Goal: Use online tool/utility: Utilize a website feature to perform a specific function

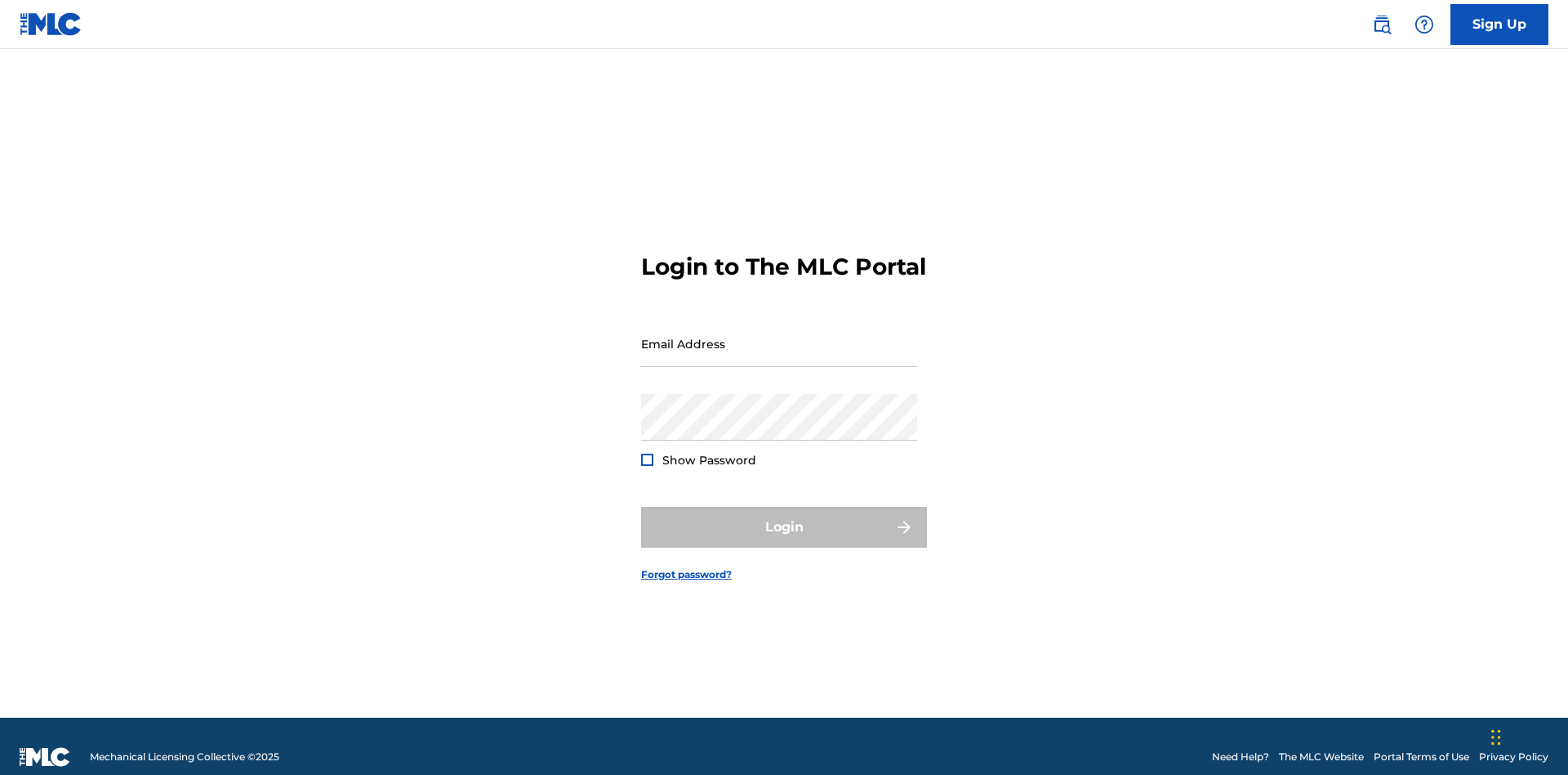
scroll to position [22, 0]
click at [779, 336] on input "Email Address" at bounding box center [780, 344] width 277 height 47
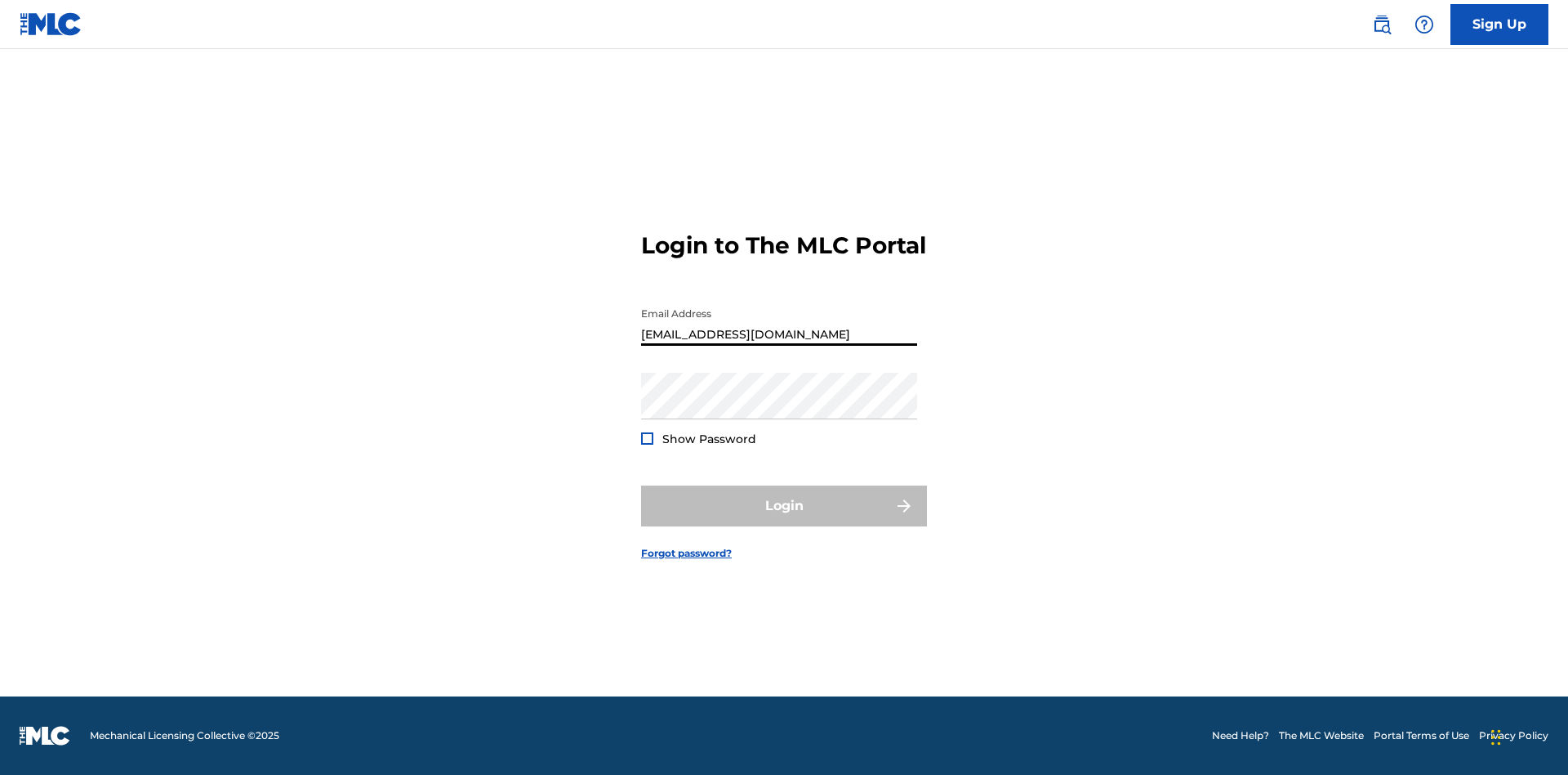
type input "[EMAIL_ADDRESS][DOMAIN_NAME]"
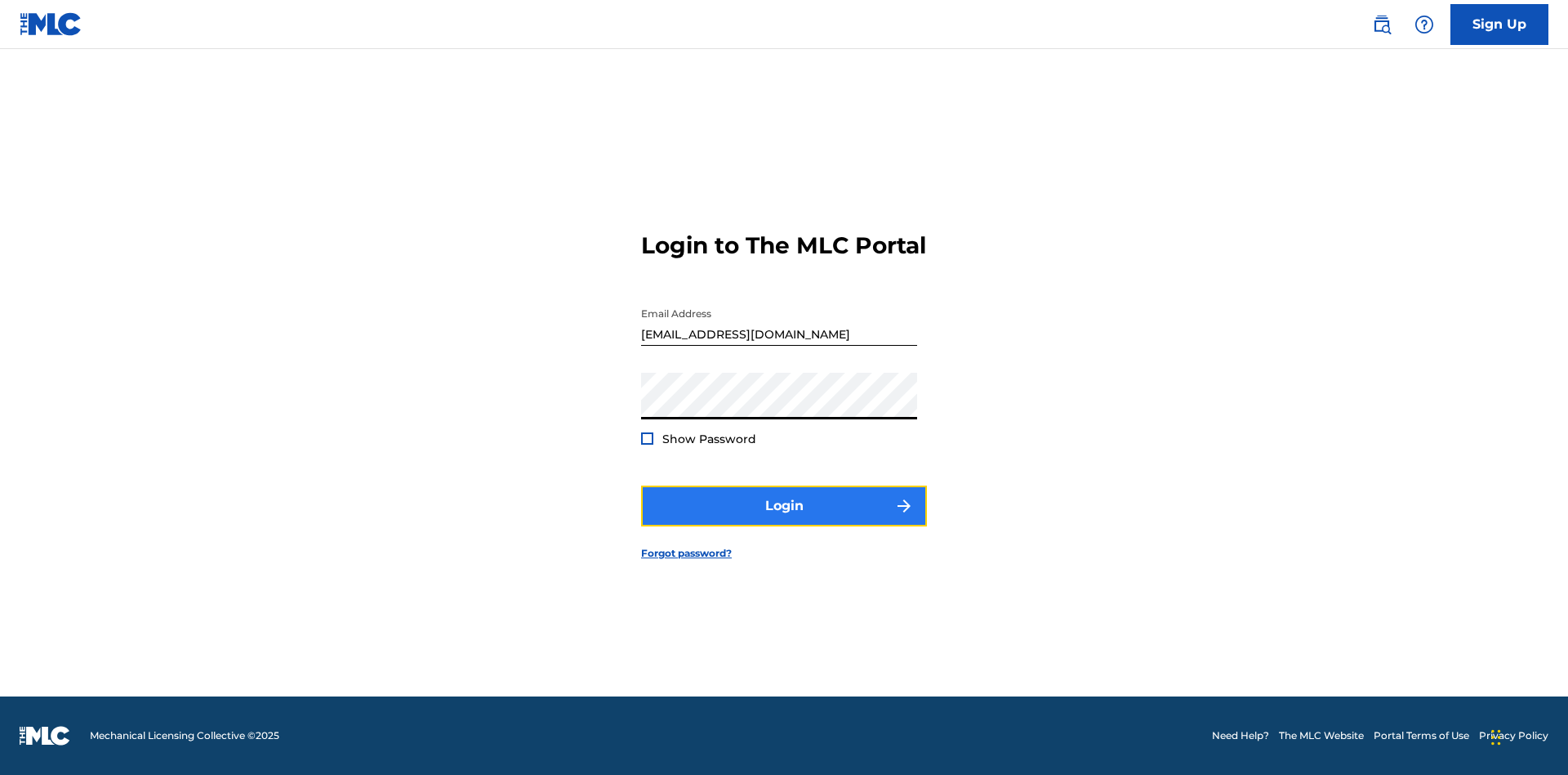
click at [784, 520] on button "Login" at bounding box center [784, 506] width 286 height 41
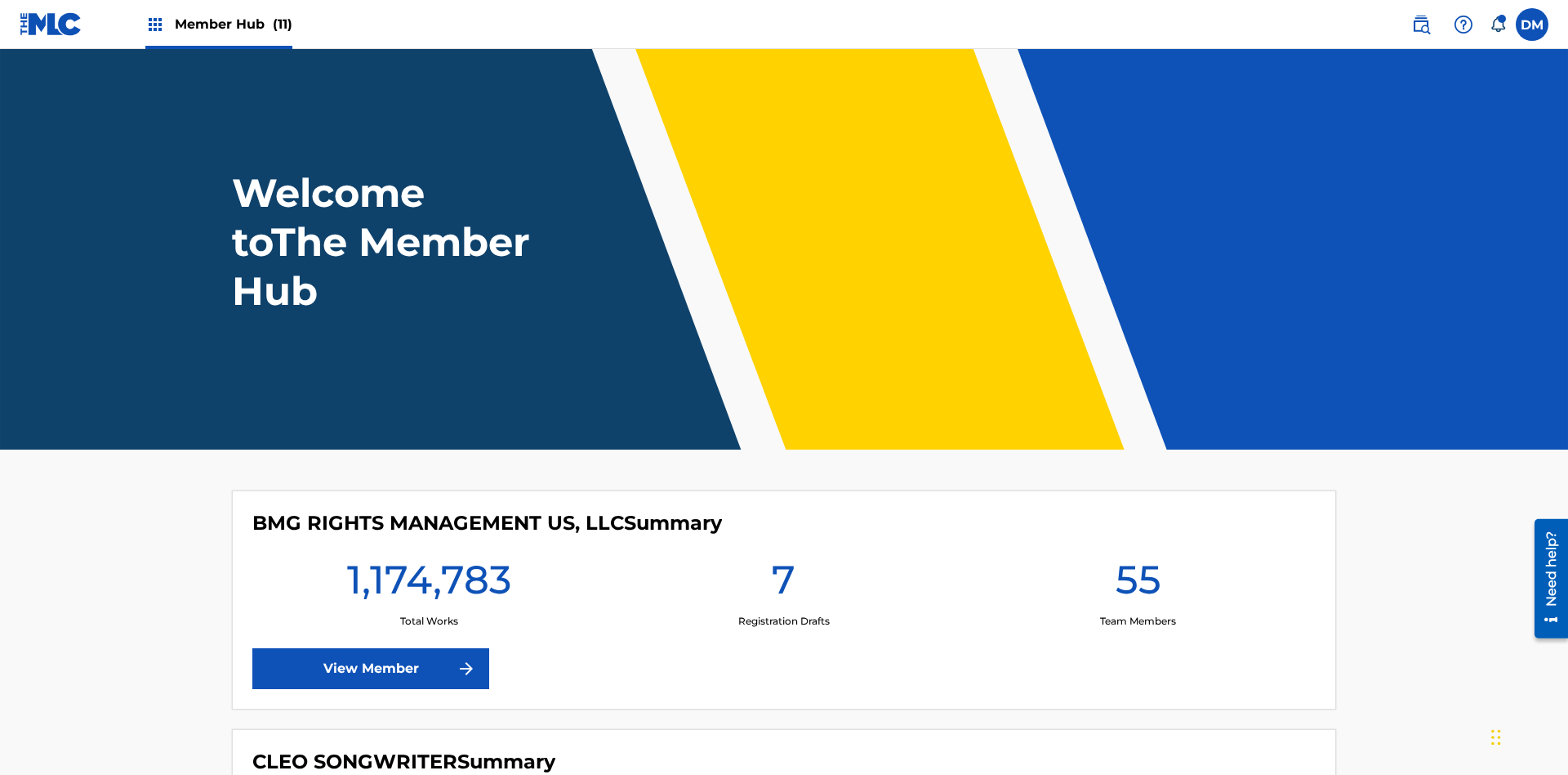
click at [233, 24] on span "Member Hub (11)" at bounding box center [233, 24] width 117 height 19
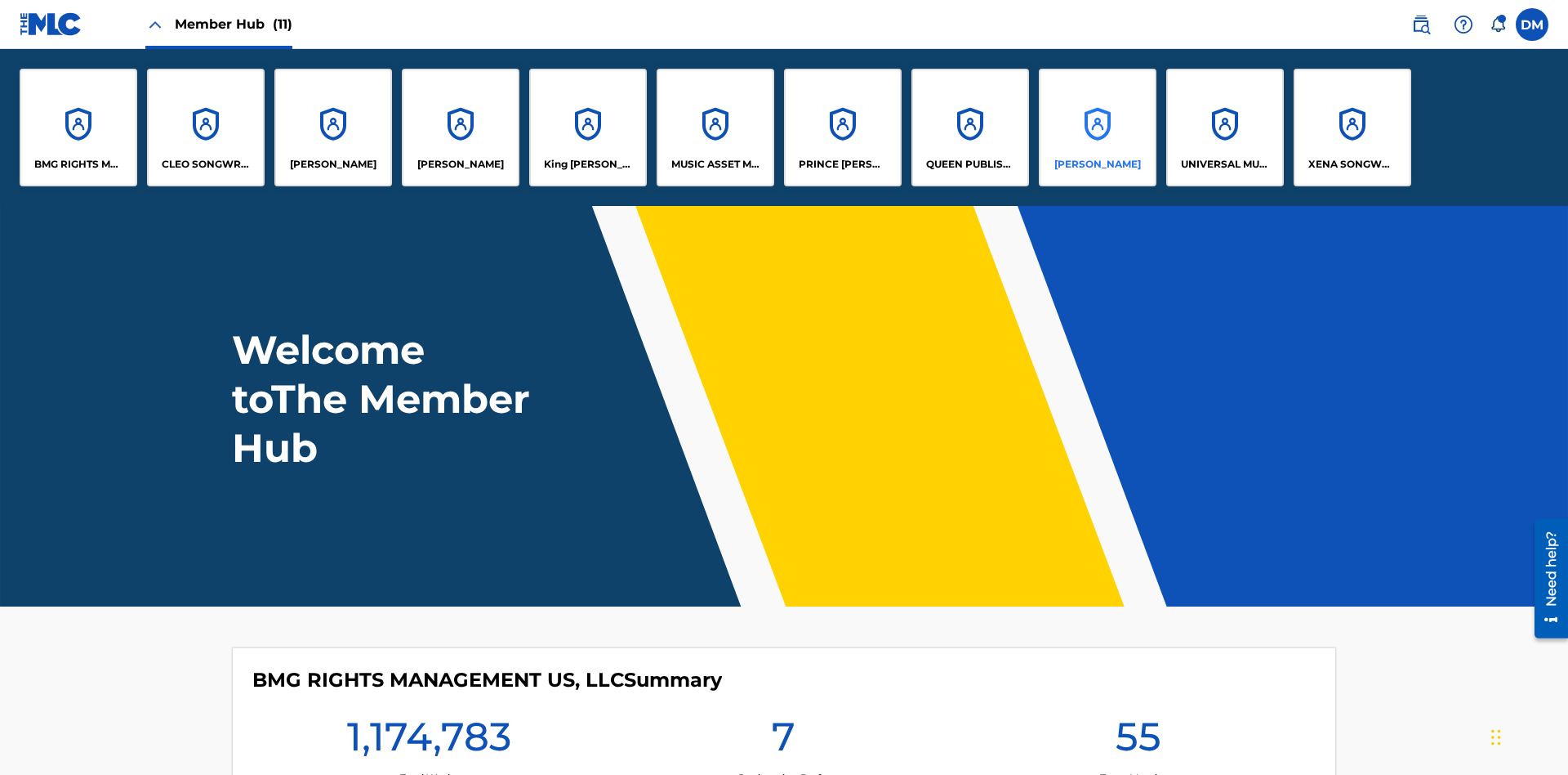
click at [1097, 165] on p "[PERSON_NAME]" at bounding box center [1098, 165] width 87 height 14
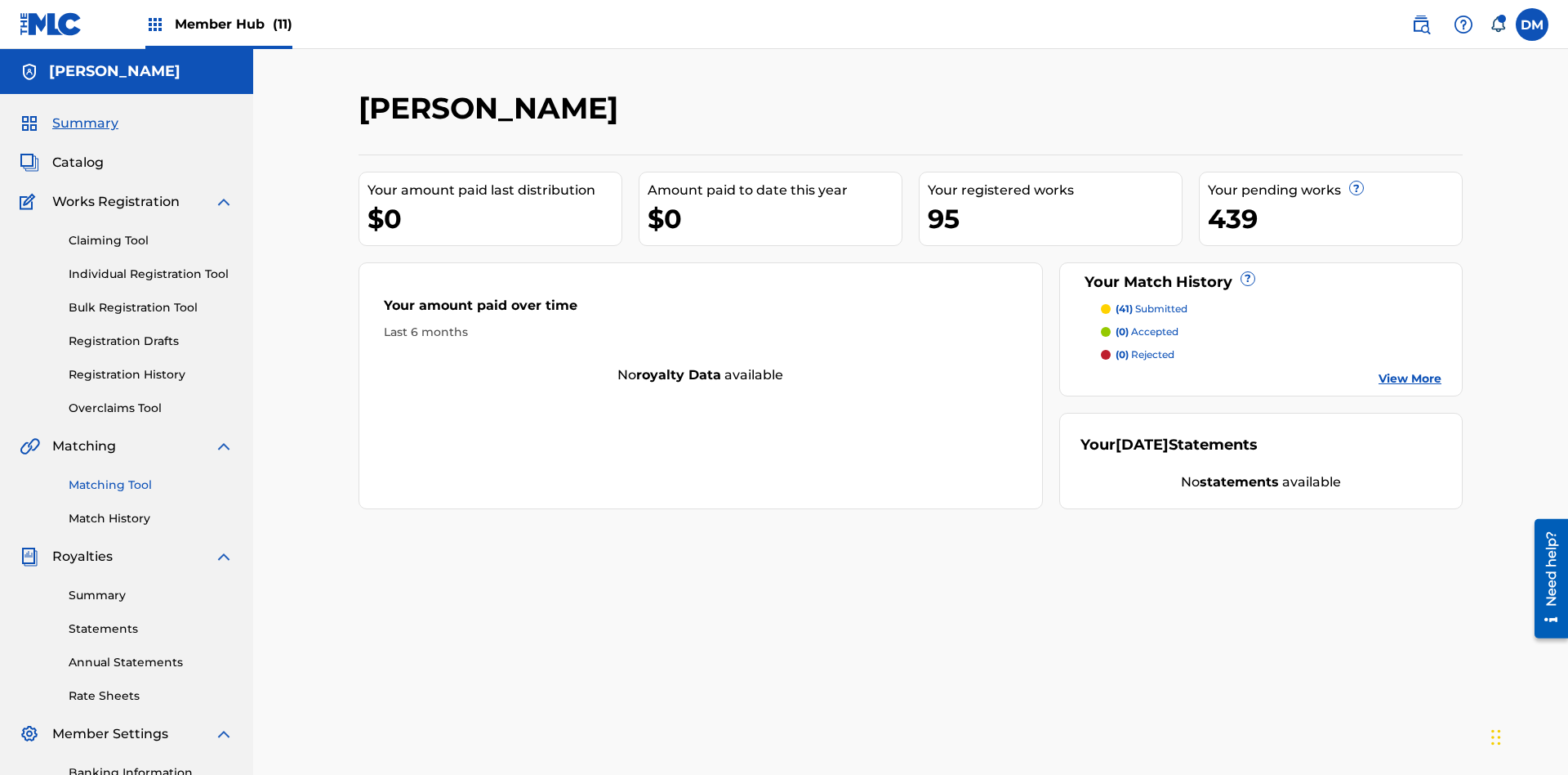
click at [151, 477] on link "Matching Tool" at bounding box center [151, 485] width 165 height 17
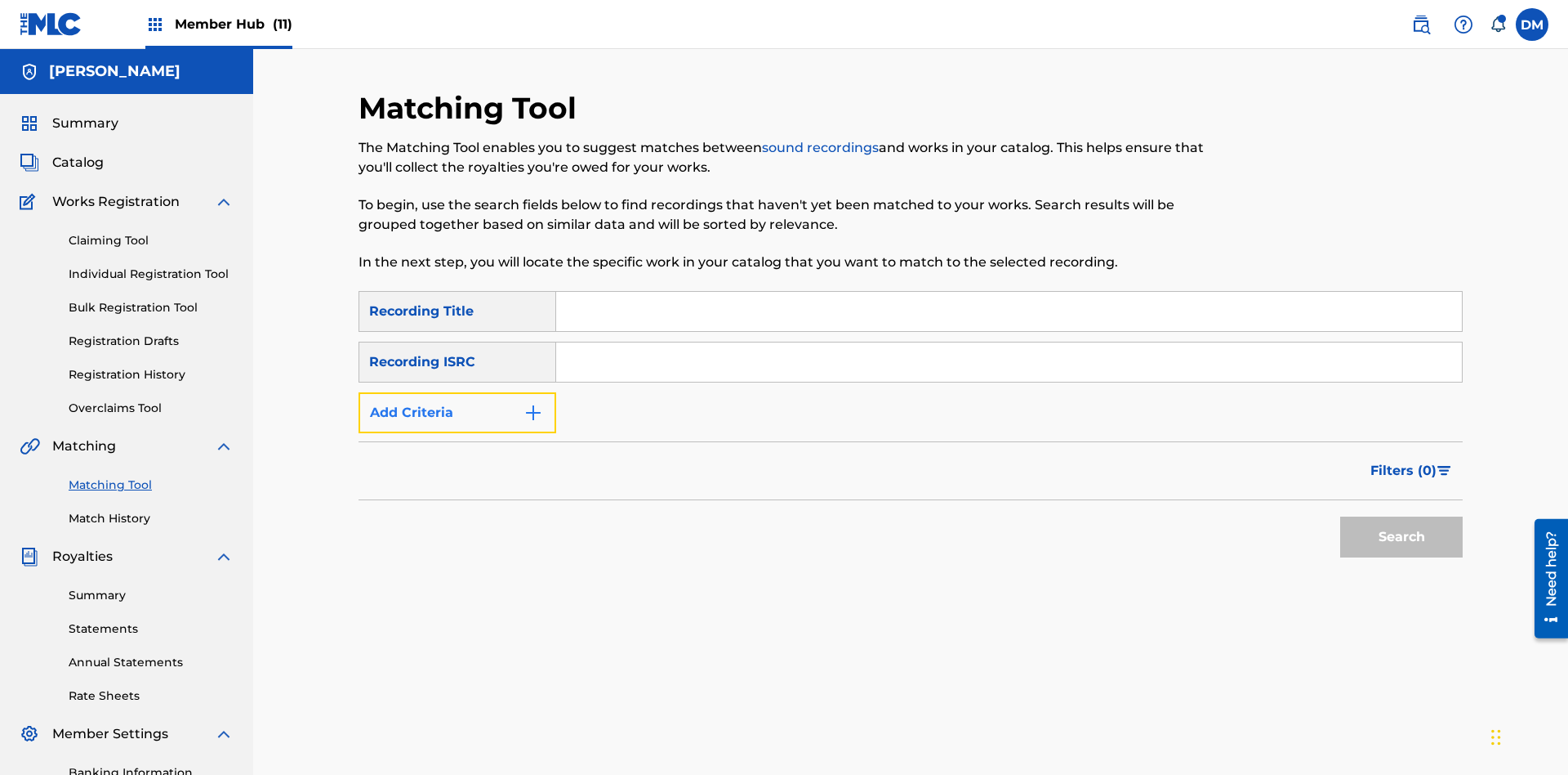
click at [457, 392] on button "Add Criteria" at bounding box center [457, 412] width 198 height 41
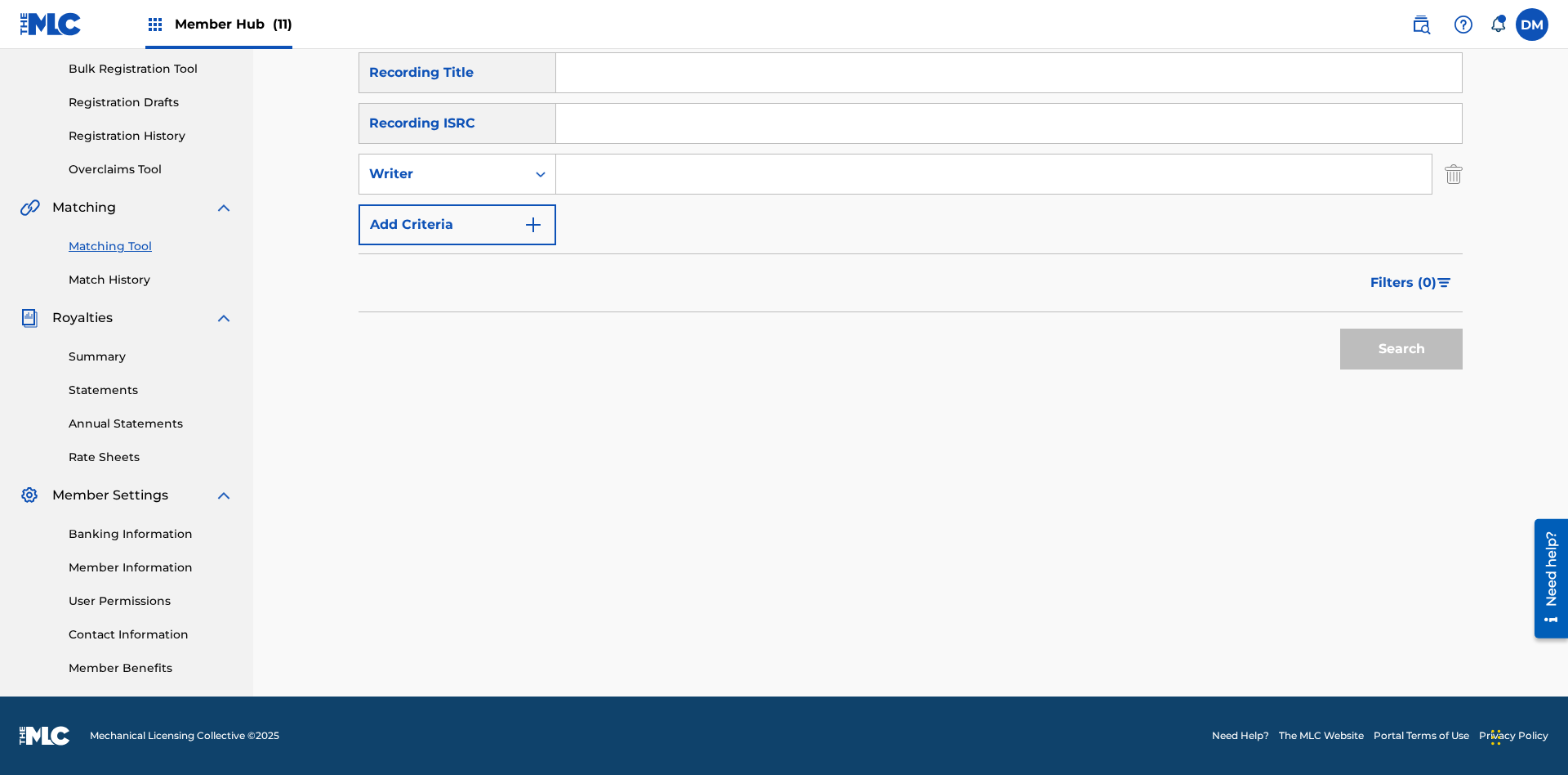
click at [994, 175] on input "Search Form" at bounding box center [994, 174] width 876 height 39
type input "[PERSON_NAME]"
click at [1402, 349] on button "Search" at bounding box center [1402, 348] width 123 height 41
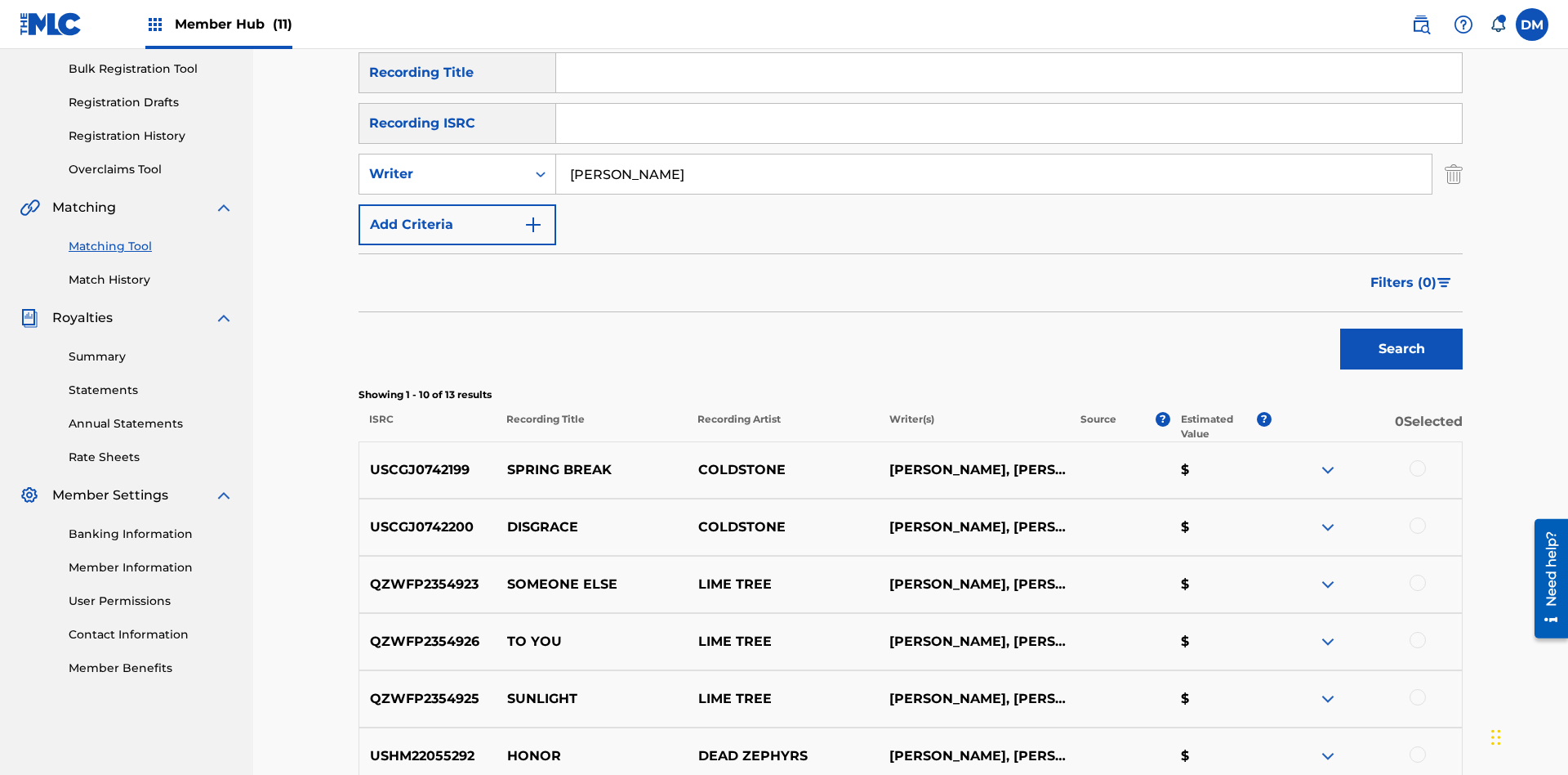
click at [1417, 460] on div at bounding box center [1418, 468] width 16 height 16
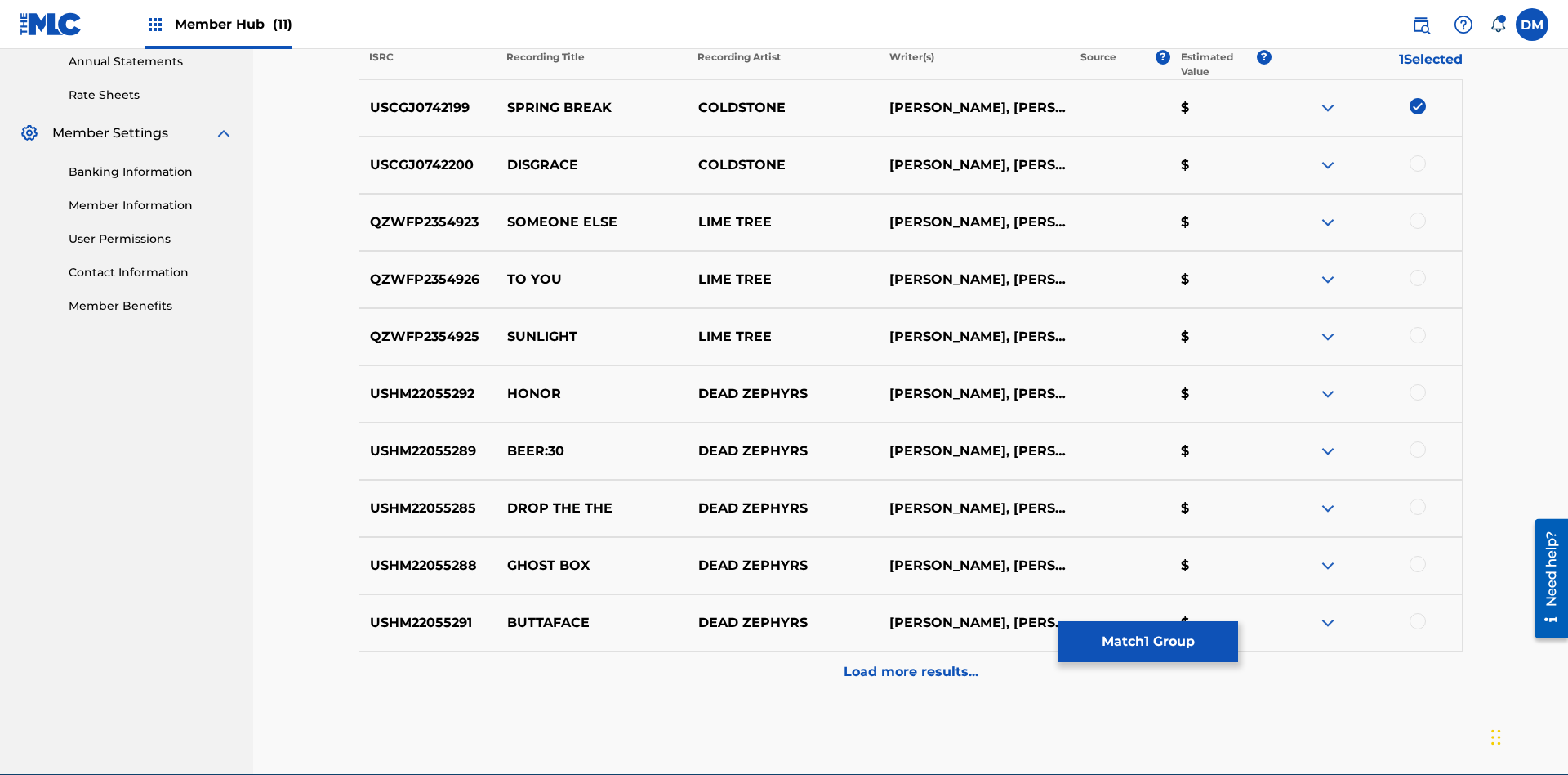
click at [1417, 156] on div at bounding box center [1418, 164] width 16 height 16
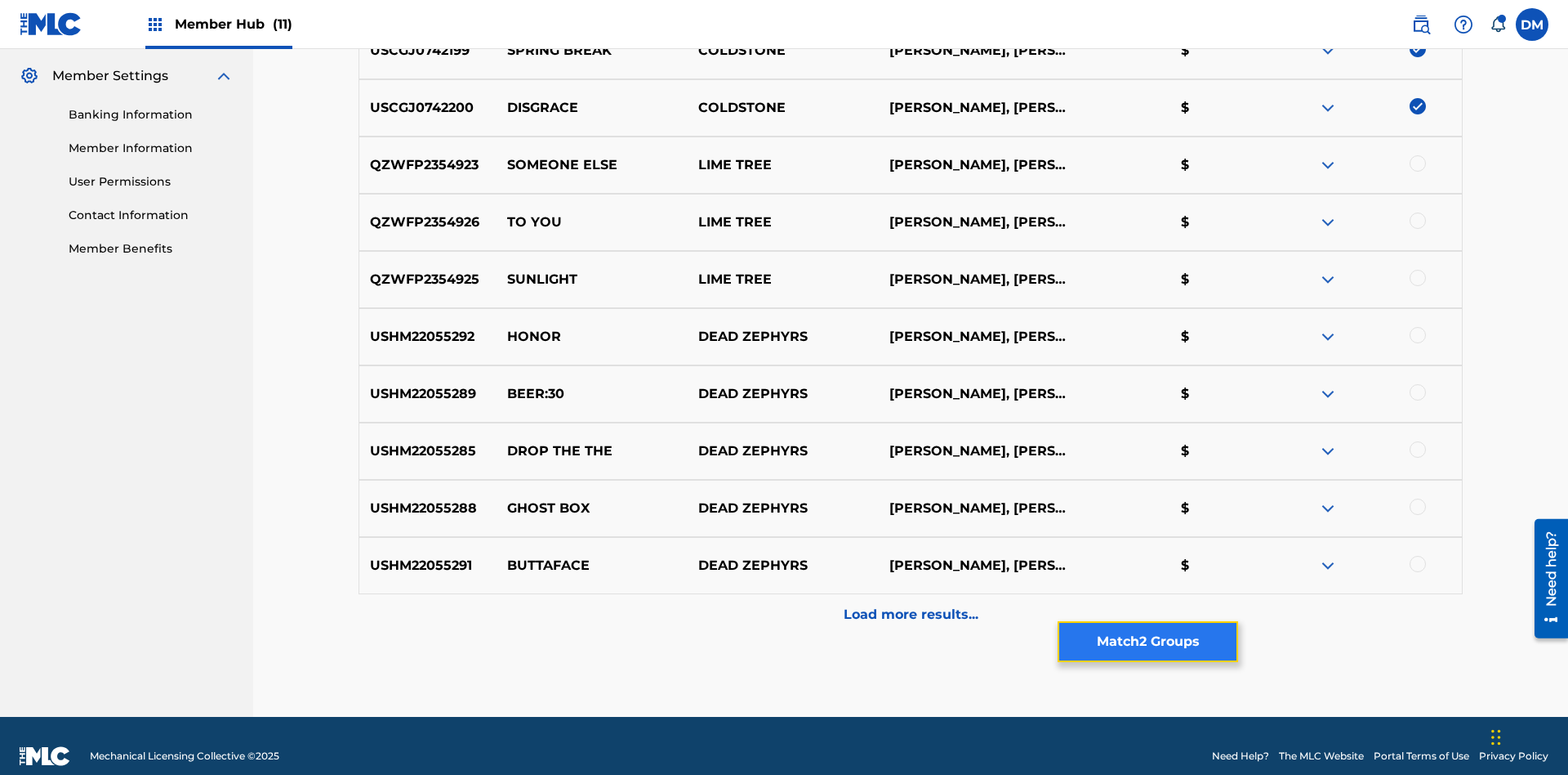
click at [1148, 642] on button "Match 2 Groups" at bounding box center [1149, 641] width 181 height 41
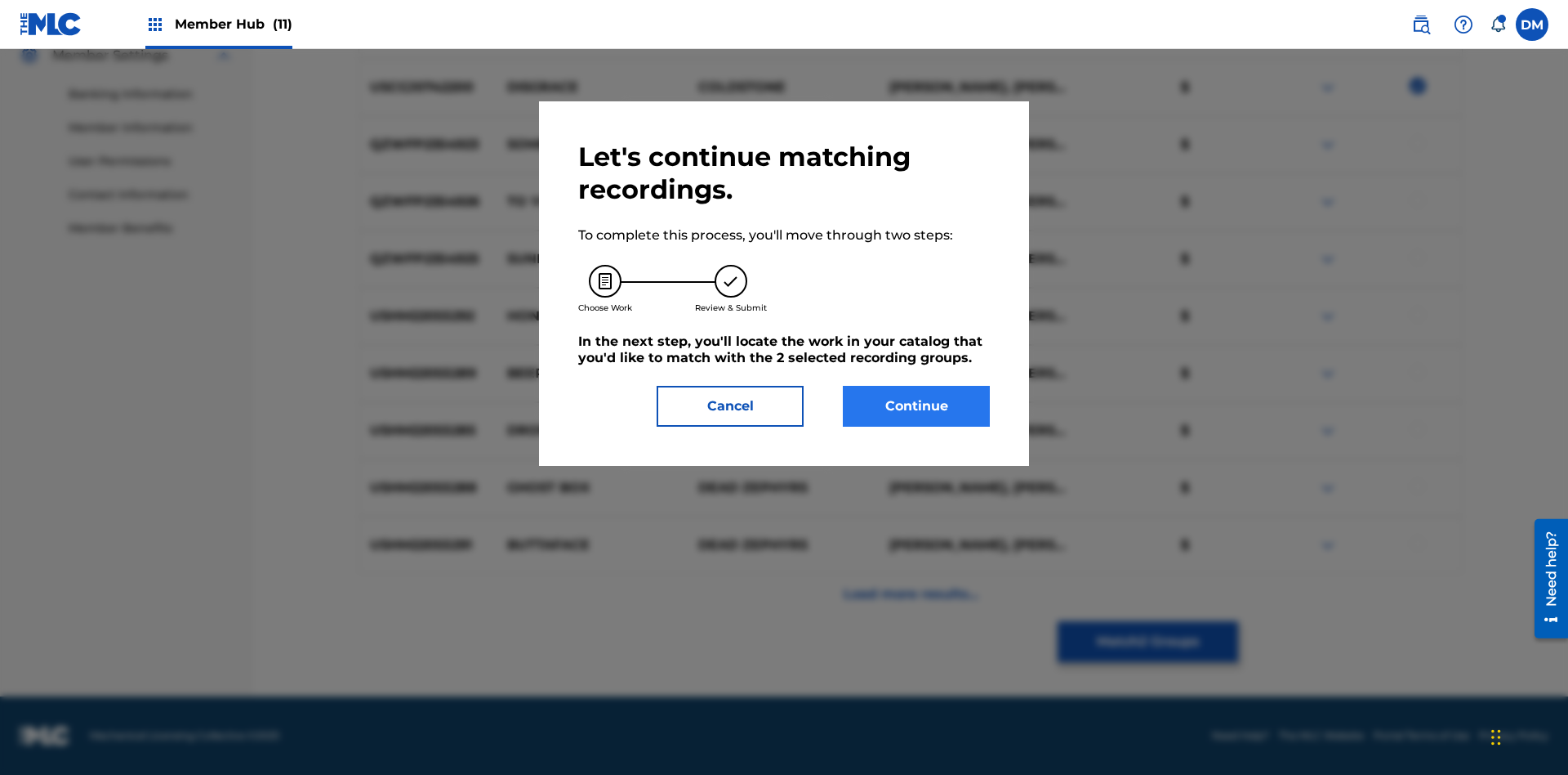
click at [916, 406] on button "Continue" at bounding box center [916, 406] width 147 height 41
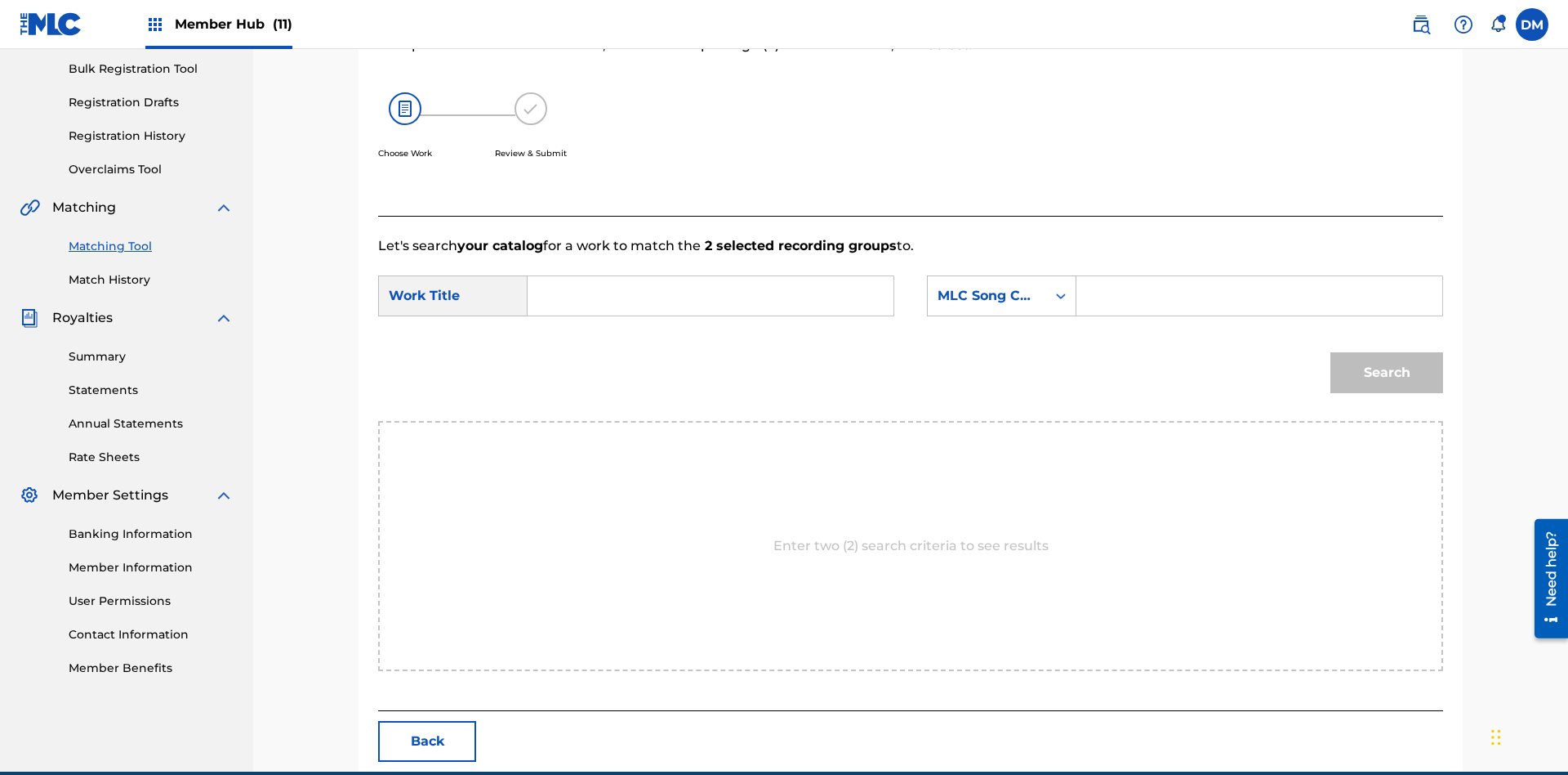
click at [710, 277] on input "Search Form" at bounding box center [710, 296] width 338 height 39
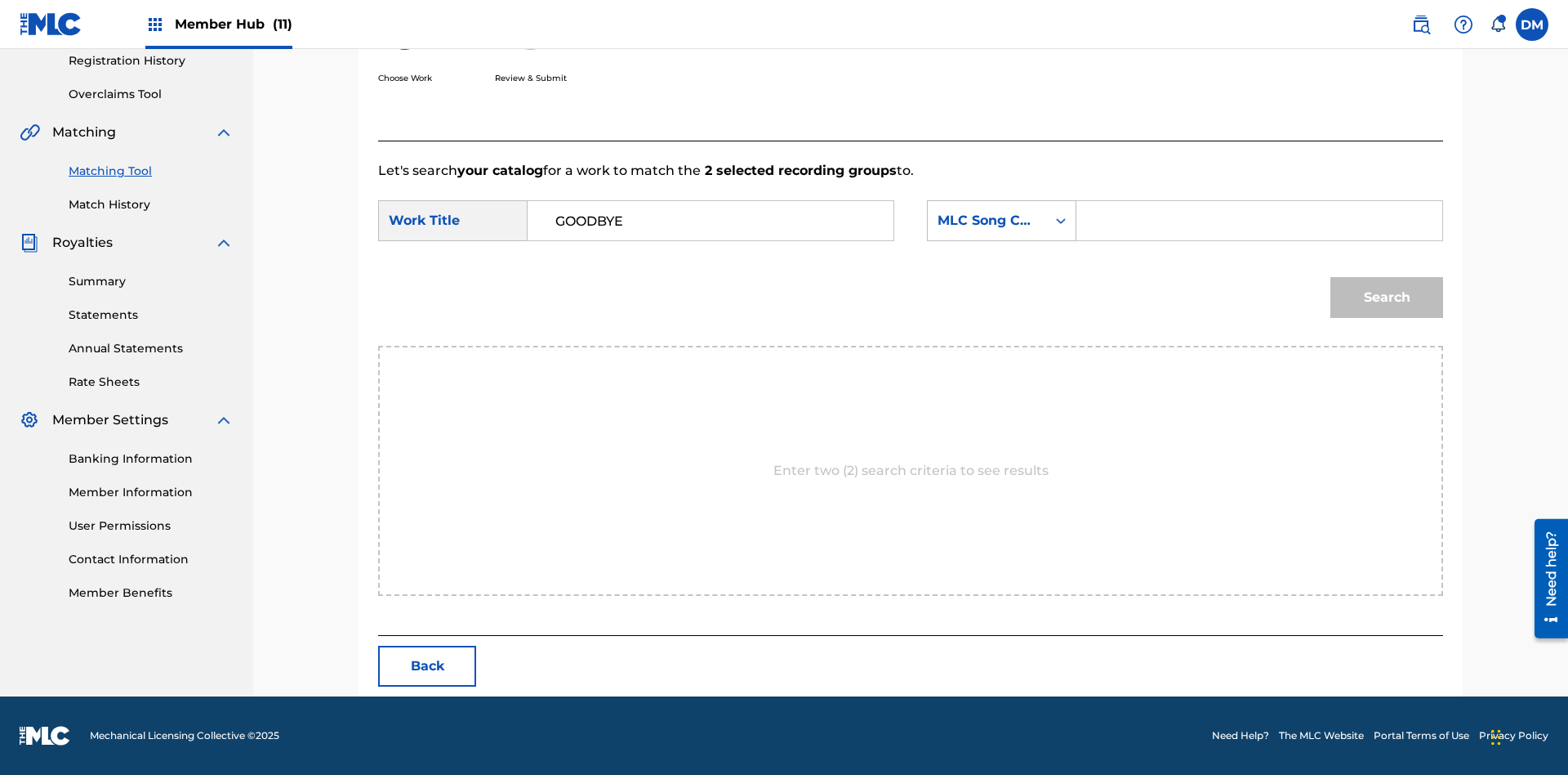
type input "GOODBYE"
click at [1259, 221] on input "Search Form" at bounding box center [1260, 220] width 338 height 39
type input "GV8XIE"
click at [1387, 298] on button "Search" at bounding box center [1386, 297] width 113 height 41
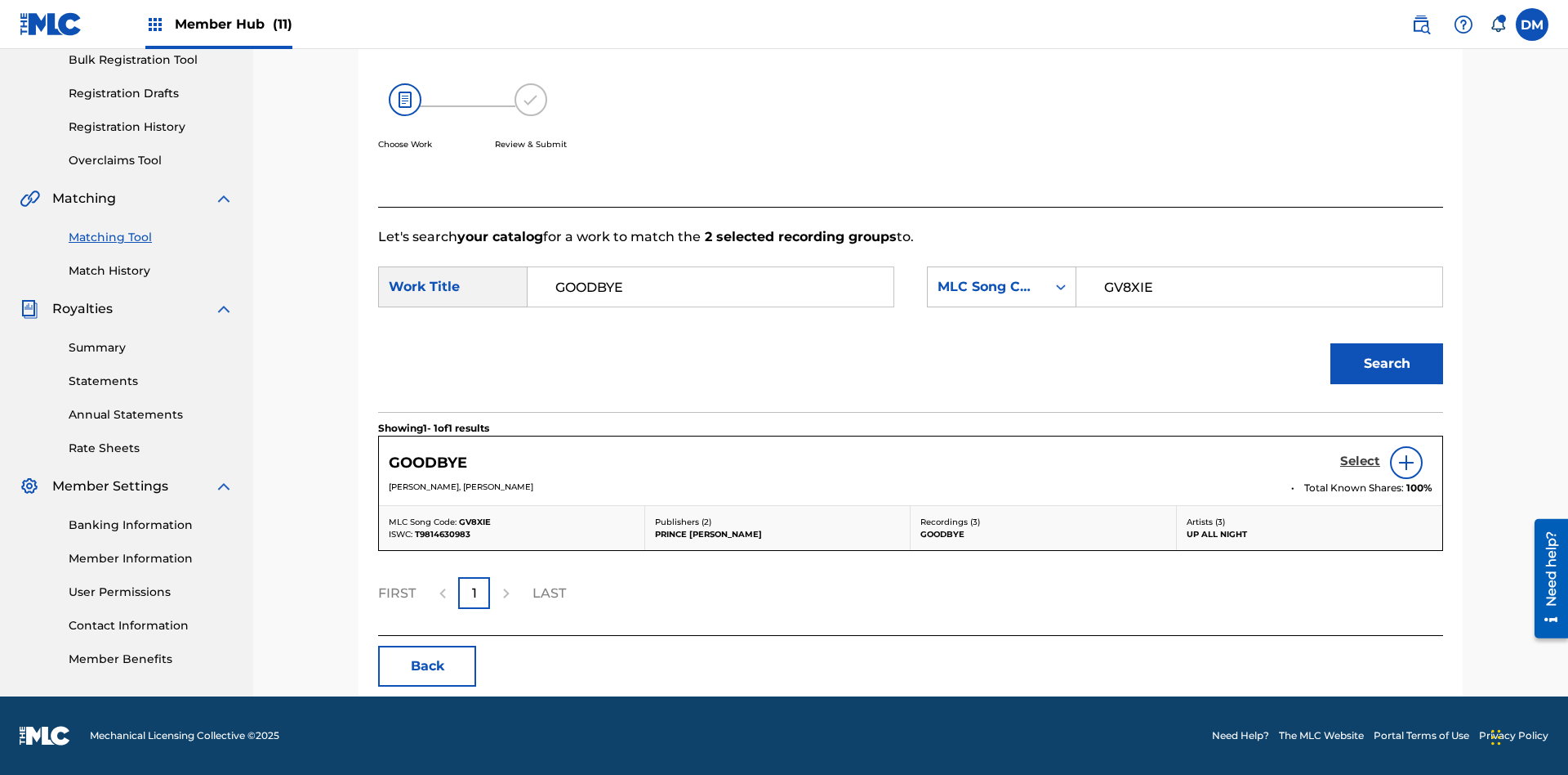
click at [1360, 461] on h5 "Select" at bounding box center [1360, 461] width 40 height 15
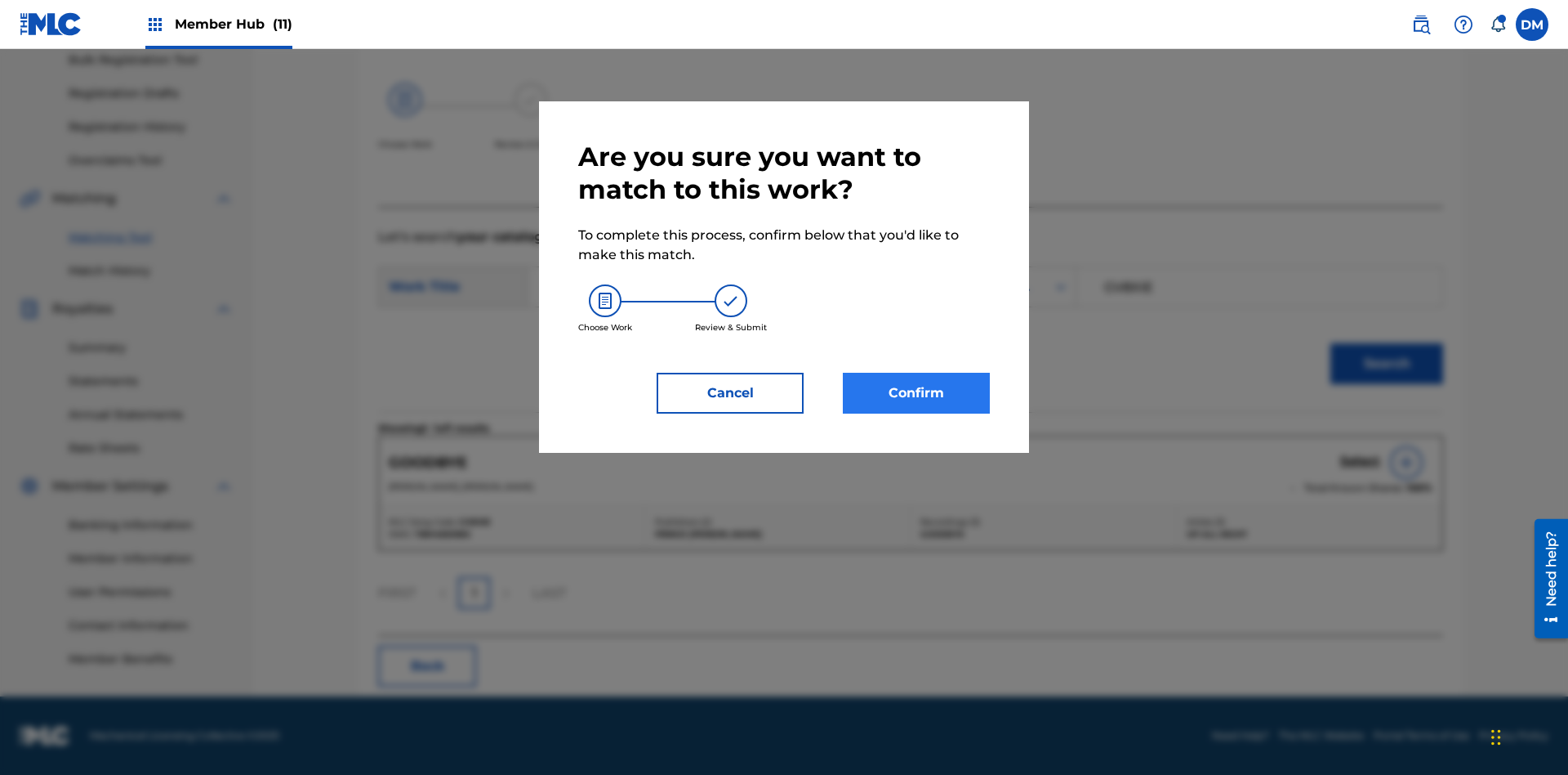
click at [916, 393] on button "Confirm" at bounding box center [916, 392] width 147 height 41
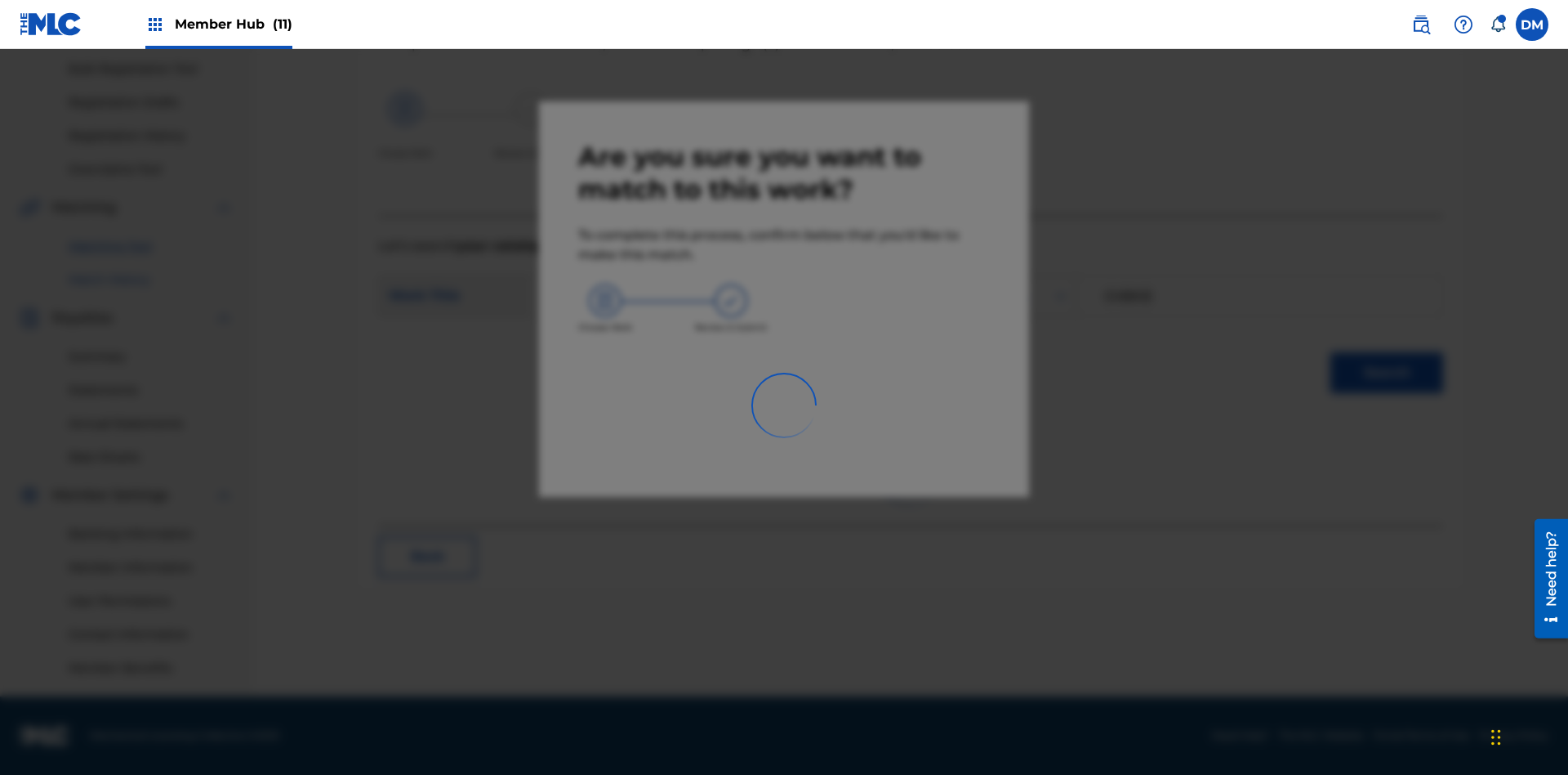
click at [151, 279] on link "Match History" at bounding box center [151, 279] width 165 height 17
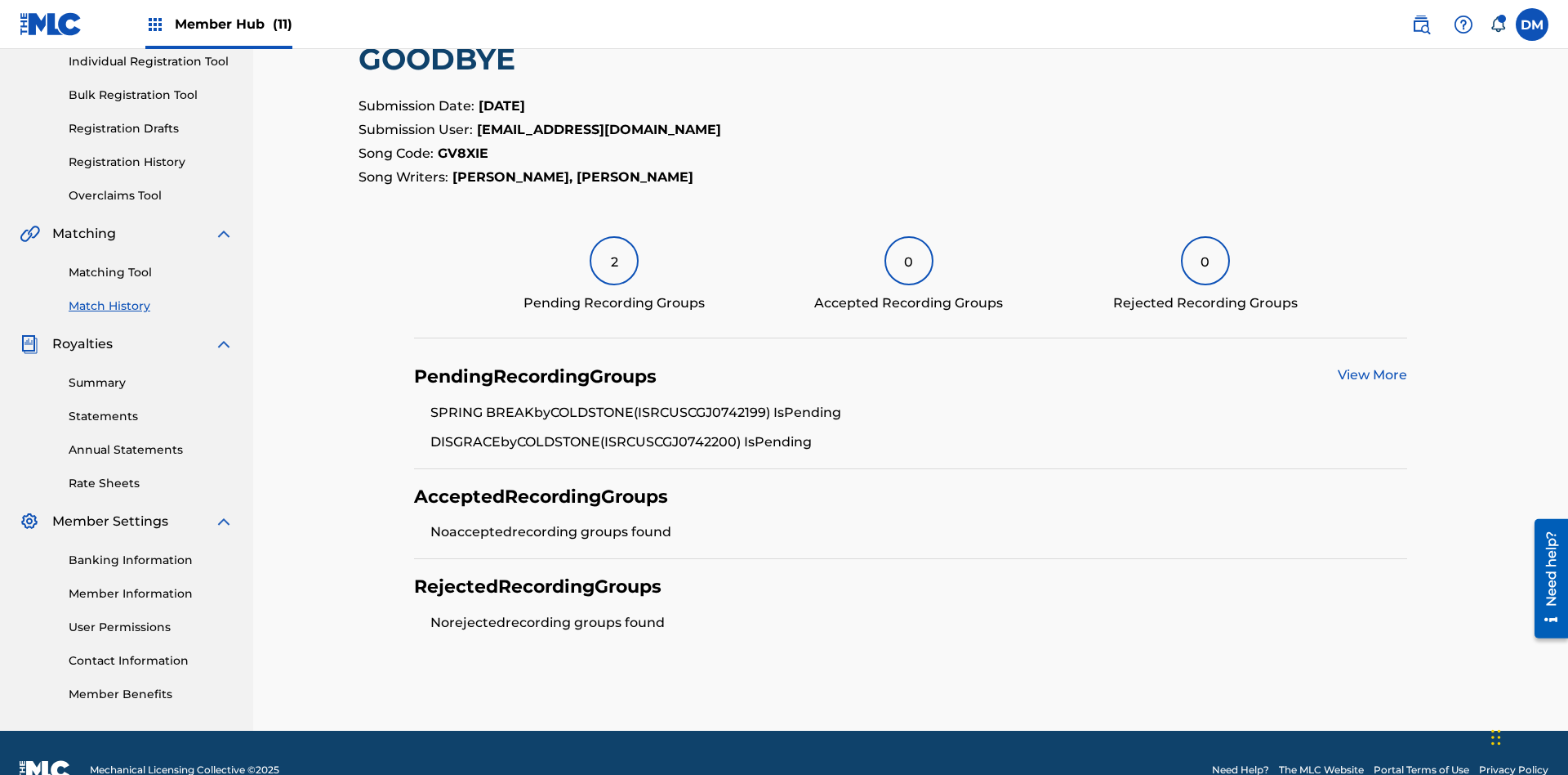
scroll to position [247, 0]
